Goal: Task Accomplishment & Management: Use online tool/utility

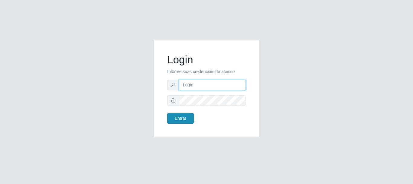
type input "[PERSON_NAME]"
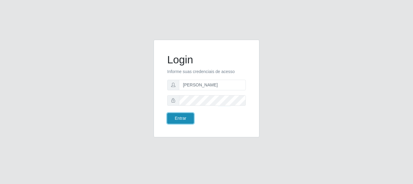
click at [188, 119] on button "Entrar" at bounding box center [180, 118] width 27 height 11
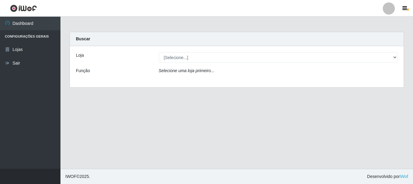
click at [188, 63] on div "Loja [Selecione...] Bemais Supermercados - Três Ruas Função Selecione uma loja …" at bounding box center [237, 66] width 334 height 41
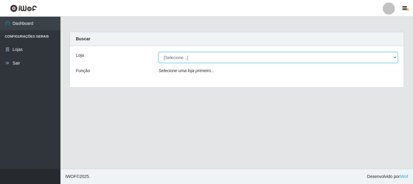
click at [190, 59] on select "[Selecione...] Bemais Supermercados - [GEOGRAPHIC_DATA]" at bounding box center [278, 57] width 239 height 11
select select "249"
click at [159, 52] on select "[Selecione...] Bemais Supermercados - [GEOGRAPHIC_DATA]" at bounding box center [278, 57] width 239 height 11
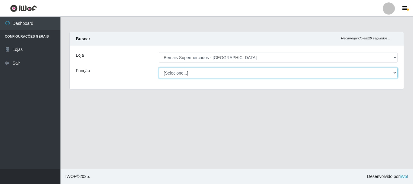
click at [197, 75] on select "[Selecione...] ASG ASG + ASG ++ Auxiliar de Depósito Auxiliar de Depósito + Aux…" at bounding box center [278, 72] width 239 height 11
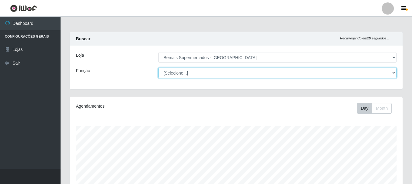
scroll to position [126, 332]
click at [158, 67] on select "[Selecione...] ASG ASG + ASG ++ Auxiliar de Depósito Auxiliar de Depósito + Aux…" at bounding box center [277, 72] width 238 height 11
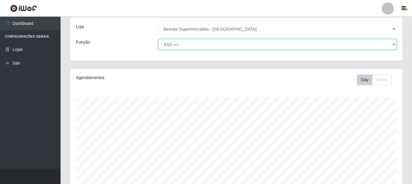
scroll to position [0, 0]
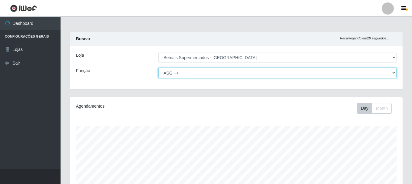
click at [207, 72] on select "[Selecione...] ASG ASG + ASG ++ Auxiliar de Depósito Auxiliar de Depósito + Aux…" at bounding box center [277, 72] width 238 height 11
select select "[Selecione...]"
click at [158, 67] on select "[Selecione...] ASG ASG + ASG ++ Auxiliar de Depósito Auxiliar de Depósito + Aux…" at bounding box center [277, 72] width 238 height 11
